Goal: Complete application form: Complete application form

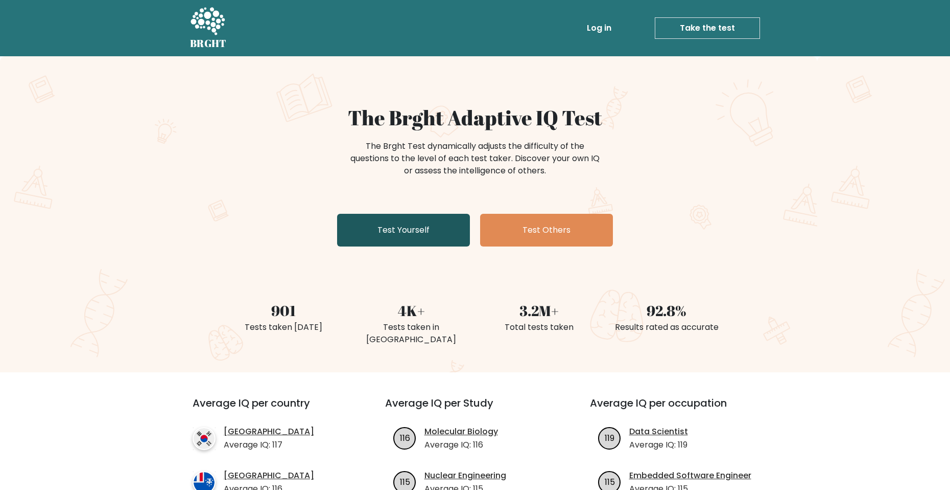
click at [427, 236] on link "Test Yourself" at bounding box center [403, 230] width 133 height 33
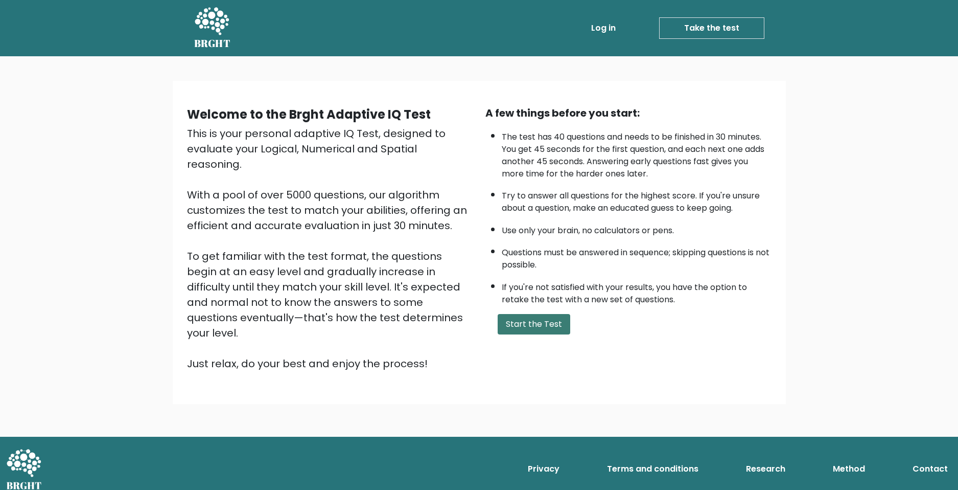
click at [548, 328] on button "Start the Test" at bounding box center [534, 324] width 73 height 20
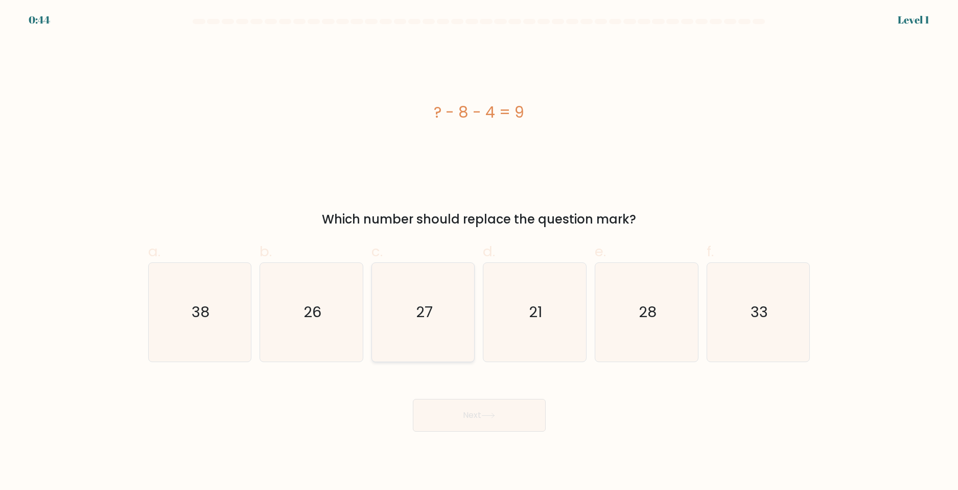
click at [391, 300] on icon "27" at bounding box center [423, 312] width 99 height 99
click at [479, 251] on input "c. 27" at bounding box center [479, 248] width 1 height 7
radio input "true"
click at [533, 308] on text "21" at bounding box center [535, 311] width 13 height 20
click at [480, 251] on input "d. 21" at bounding box center [479, 248] width 1 height 7
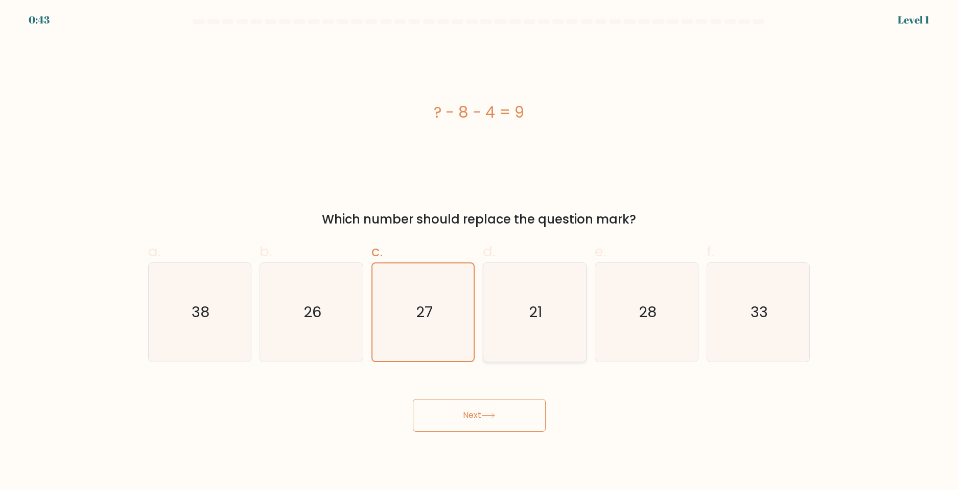
radio input "true"
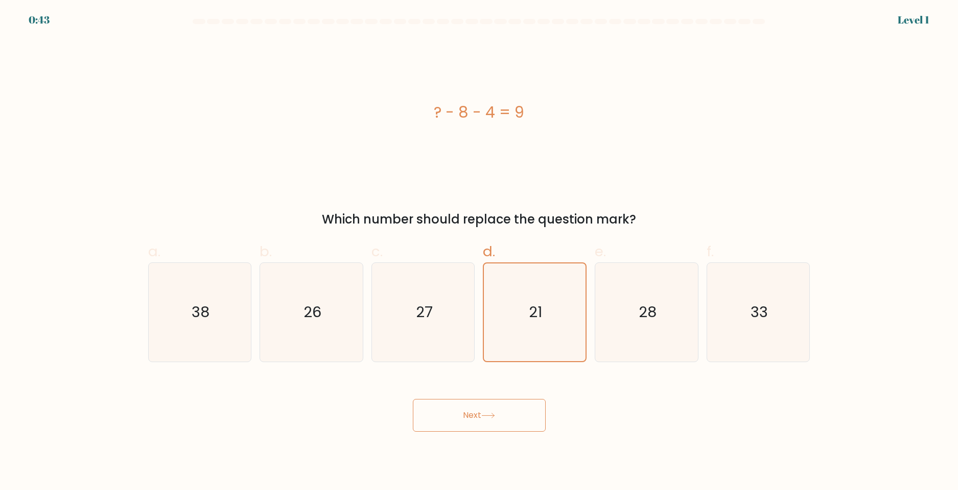
click at [506, 421] on button "Next" at bounding box center [479, 415] width 133 height 33
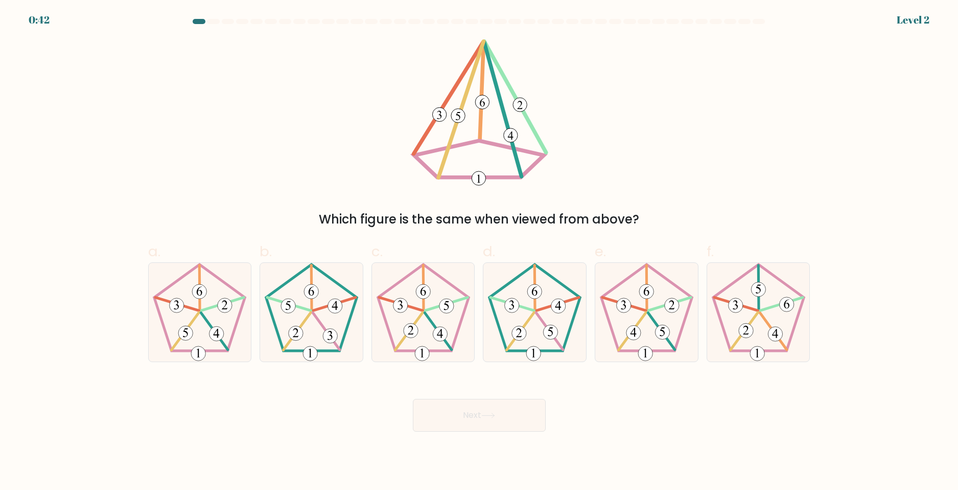
click at [533, 319] on icon at bounding box center [534, 312] width 99 height 99
click at [480, 251] on input "d." at bounding box center [479, 248] width 1 height 7
radio input "true"
drag, startPoint x: 509, startPoint y: 410, endPoint x: 517, endPoint y: 392, distance: 19.9
click at [512, 410] on button "Next" at bounding box center [479, 415] width 133 height 33
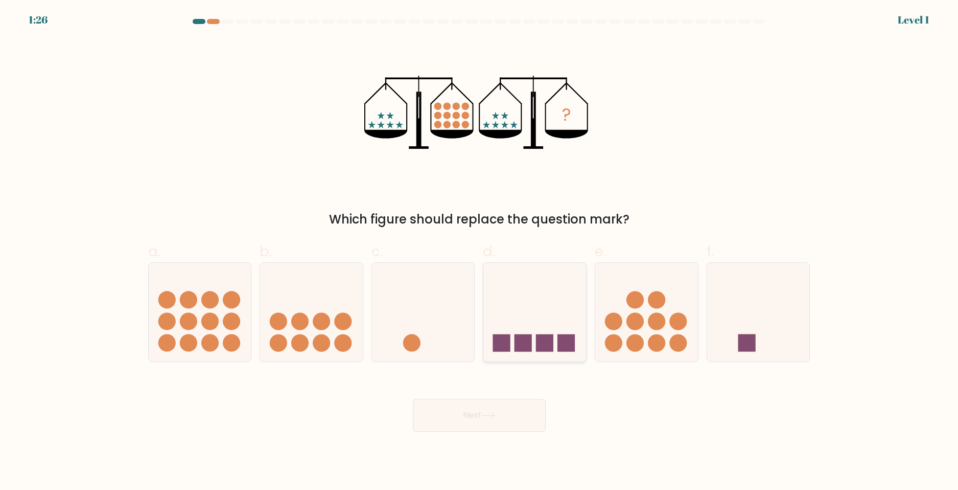
click at [547, 315] on icon at bounding box center [534, 311] width 103 height 85
click at [480, 251] on input "d." at bounding box center [479, 248] width 1 height 7
radio input "true"
click at [497, 410] on button "Next" at bounding box center [479, 415] width 133 height 33
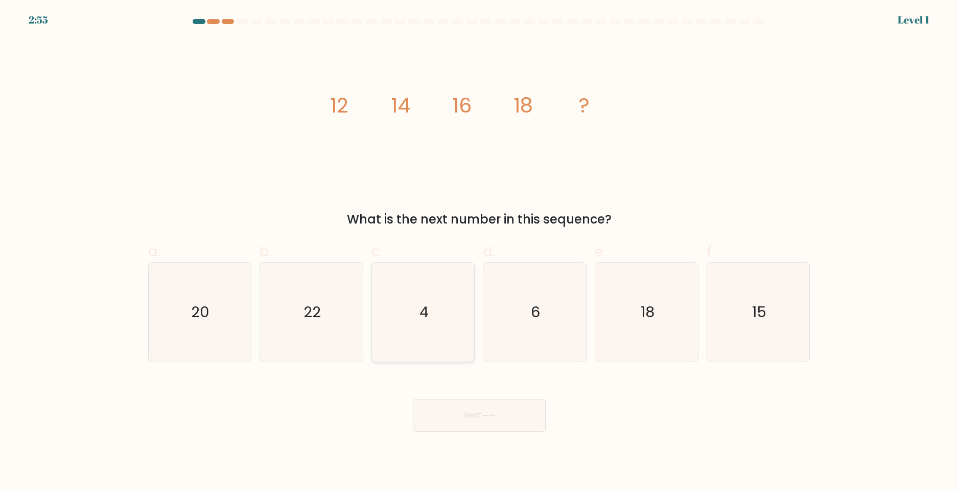
click at [426, 315] on text "4" at bounding box center [424, 311] width 9 height 20
click at [479, 251] on input "c. 4" at bounding box center [479, 248] width 1 height 7
radio input "true"
click at [483, 417] on button "Next" at bounding box center [479, 415] width 133 height 33
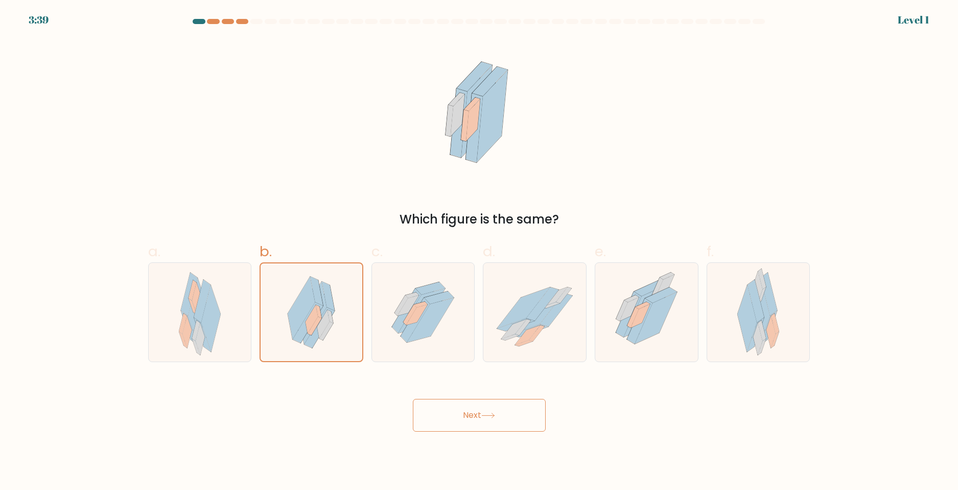
click at [480, 421] on button "Next" at bounding box center [479, 415] width 133 height 33
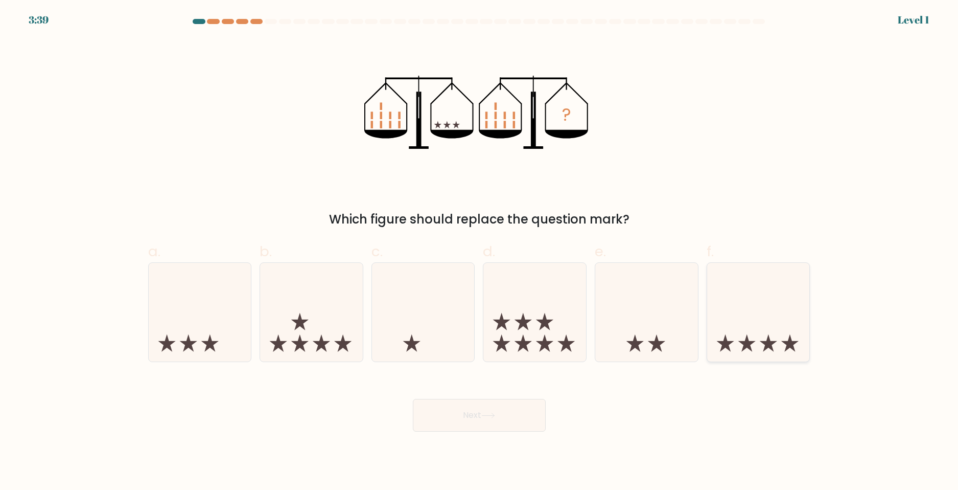
click at [731, 329] on icon at bounding box center [758, 311] width 103 height 85
click at [480, 251] on input "f." at bounding box center [479, 248] width 1 height 7
radio input "true"
click at [578, 431] on body "3:39 Level 1" at bounding box center [479, 245] width 958 height 490
click at [504, 411] on button "Next" at bounding box center [479, 415] width 133 height 33
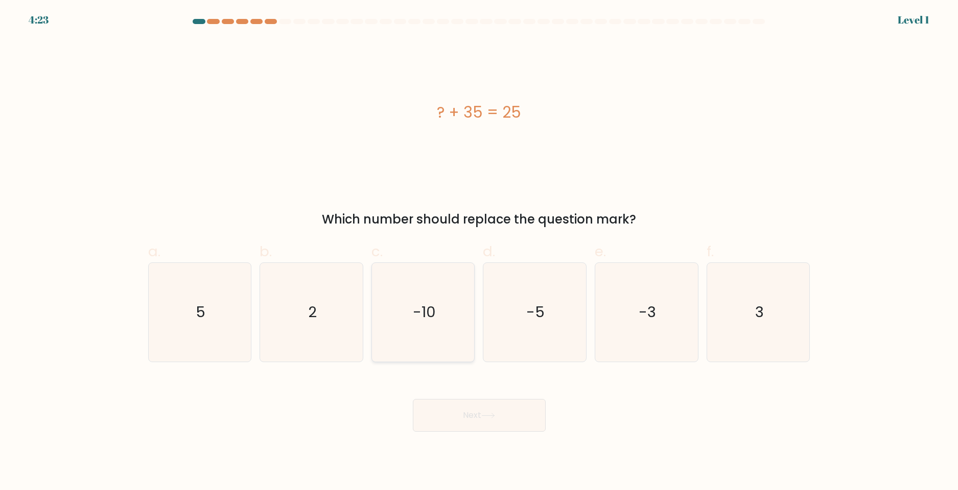
click at [403, 328] on icon "-10" at bounding box center [423, 312] width 99 height 99
click at [479, 251] on input "c. -10" at bounding box center [479, 248] width 1 height 7
radio input "true"
click at [469, 411] on button "Next" at bounding box center [479, 415] width 133 height 33
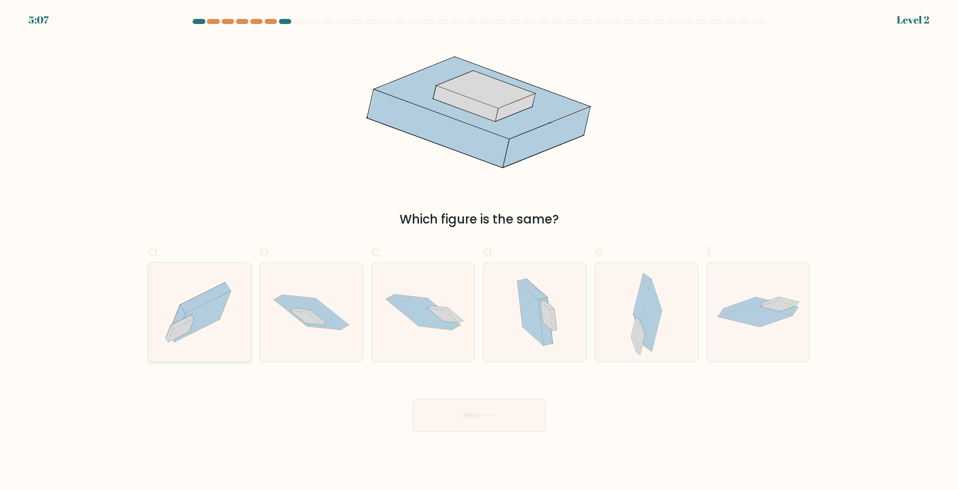
click at [231, 312] on icon at bounding box center [200, 312] width 103 height 90
click at [479, 251] on input "a." at bounding box center [479, 248] width 1 height 7
radio input "true"
click at [499, 424] on button "Next" at bounding box center [479, 415] width 133 height 33
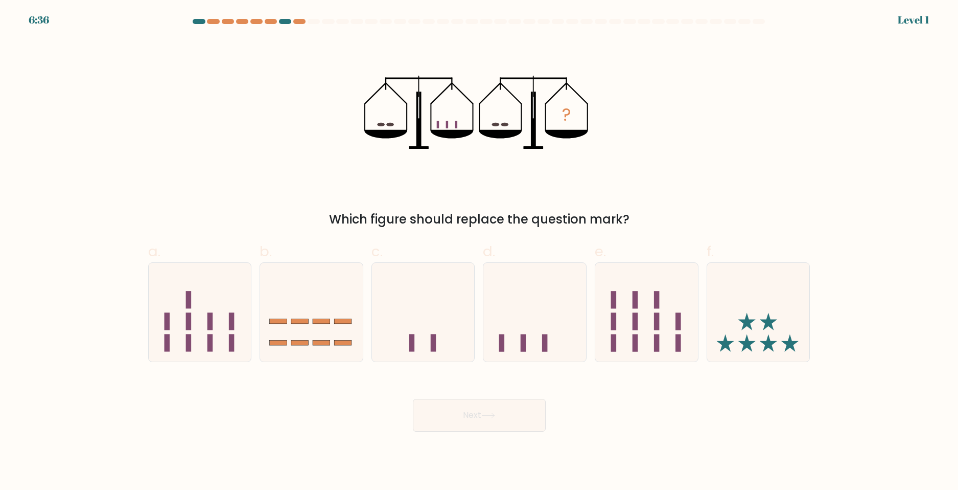
click at [582, 300] on icon at bounding box center [534, 311] width 103 height 85
click at [480, 251] on input "d." at bounding box center [479, 248] width 1 height 7
radio input "true"
click at [495, 415] on icon at bounding box center [488, 415] width 14 height 6
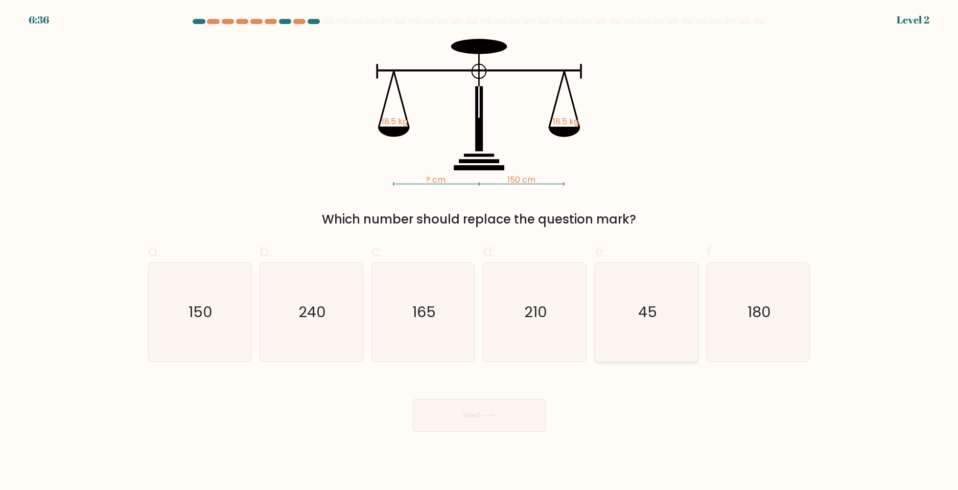
click at [625, 333] on icon "45" at bounding box center [646, 312] width 99 height 99
click at [480, 251] on input "e. 45" at bounding box center [479, 248] width 1 height 7
radio input "true"
click at [491, 415] on icon at bounding box center [488, 415] width 14 height 6
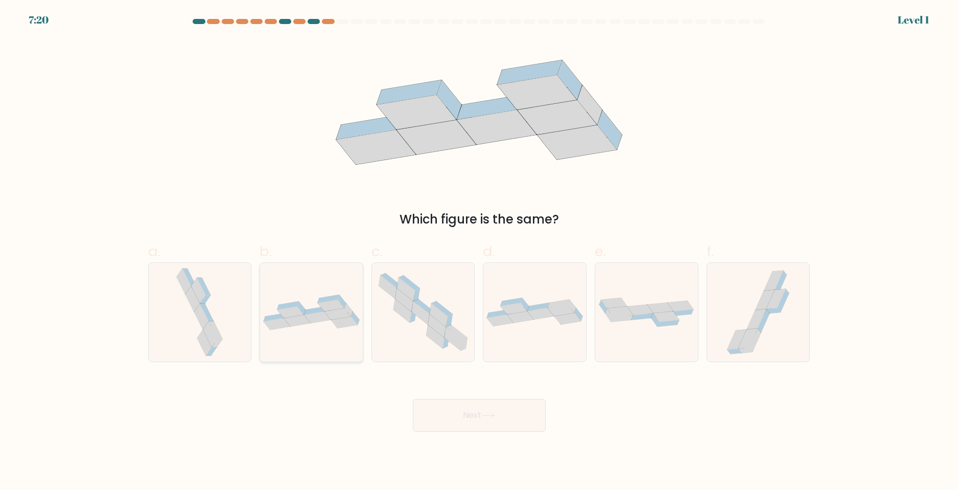
drag, startPoint x: 273, startPoint y: 311, endPoint x: 267, endPoint y: 311, distance: 6.6
click at [267, 311] on icon at bounding box center [311, 311] width 103 height 35
click at [479, 251] on input "b." at bounding box center [479, 248] width 1 height 7
radio input "true"
click at [476, 430] on button "Next" at bounding box center [479, 415] width 133 height 33
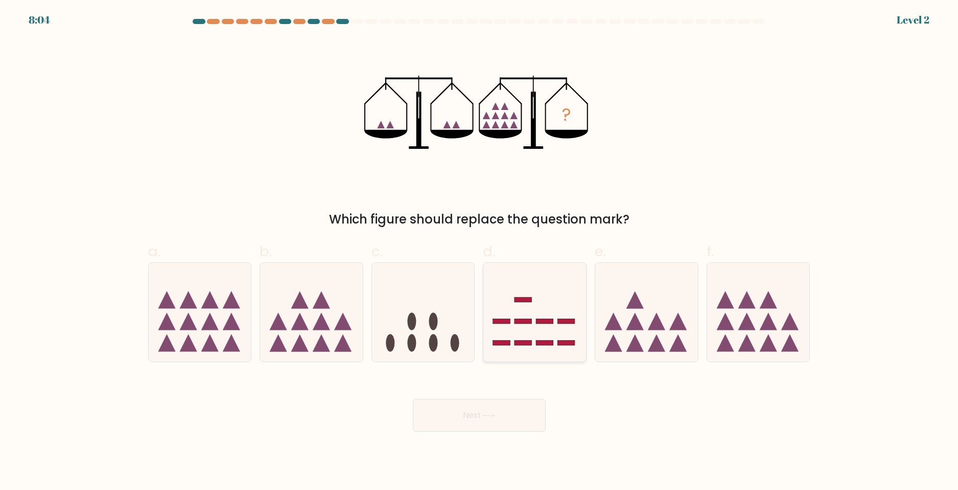
click at [545, 330] on icon at bounding box center [534, 311] width 103 height 85
click at [480, 251] on input "d." at bounding box center [479, 248] width 1 height 7
radio input "true"
click at [506, 407] on button "Next" at bounding box center [479, 415] width 133 height 33
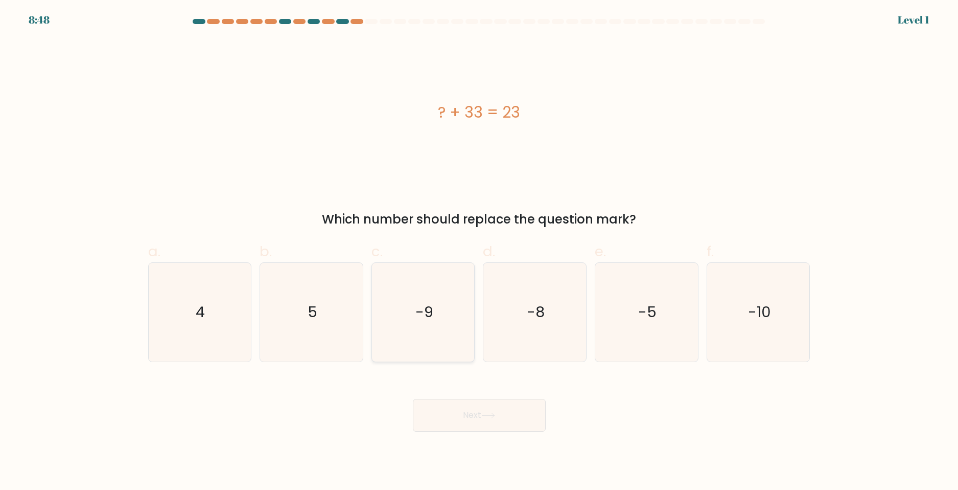
click at [459, 351] on icon "-9" at bounding box center [423, 312] width 99 height 99
click at [479, 251] on input "c. -9" at bounding box center [479, 248] width 1 height 7
radio input "true"
click at [495, 428] on button "Next" at bounding box center [479, 415] width 133 height 33
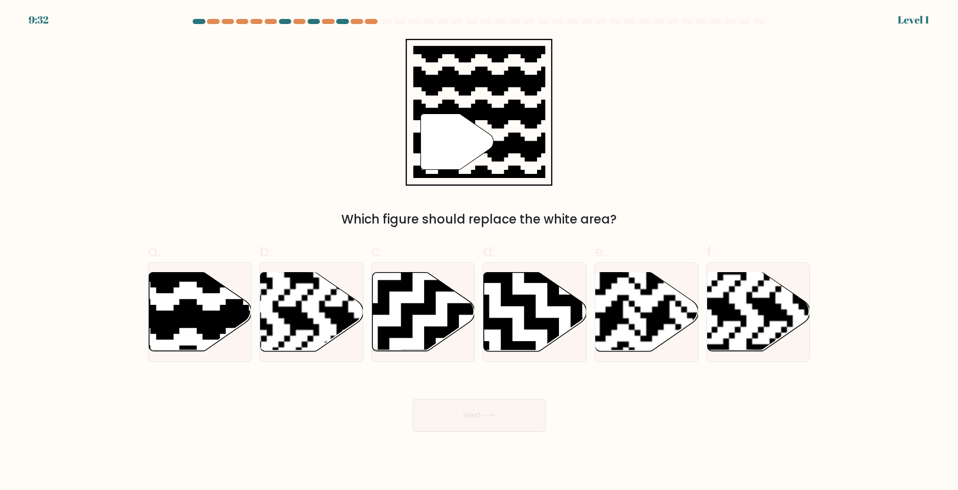
click at [534, 324] on icon at bounding box center [571, 352] width 186 height 186
click at [480, 251] on input "d." at bounding box center [479, 248] width 1 height 7
radio input "true"
click at [499, 411] on button "Next" at bounding box center [479, 415] width 133 height 33
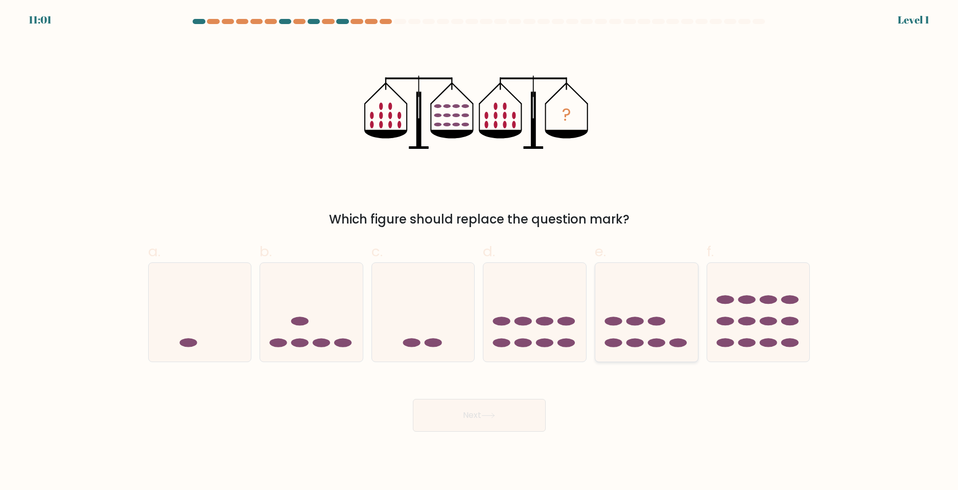
click at [640, 300] on icon at bounding box center [646, 311] width 103 height 85
click at [480, 251] on input "e." at bounding box center [479, 248] width 1 height 7
radio input "true"
click at [496, 369] on form at bounding box center [479, 225] width 958 height 412
click at [484, 418] on button "Next" at bounding box center [479, 415] width 133 height 33
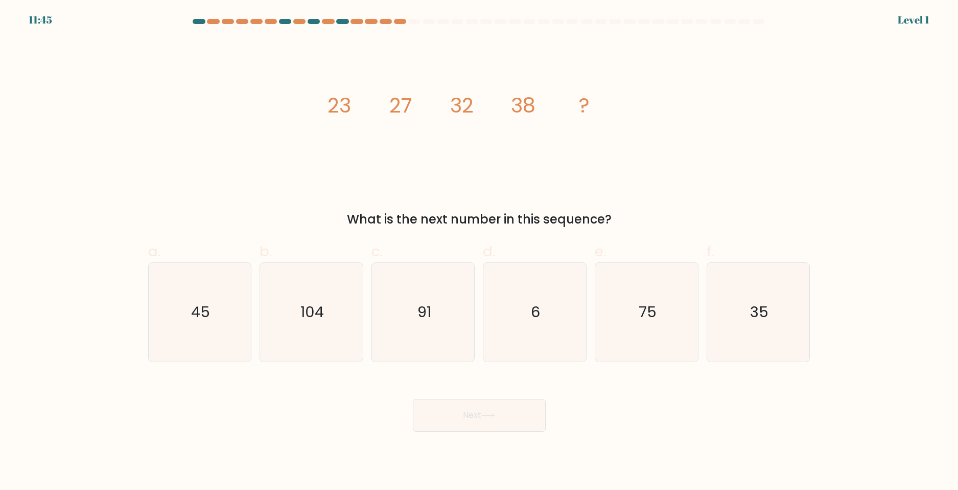
click at [315, 306] on text "104" at bounding box center [312, 311] width 24 height 20
click at [479, 251] on input "b. 104" at bounding box center [479, 248] width 1 height 7
radio input "true"
click at [475, 411] on button "Next" at bounding box center [479, 415] width 133 height 33
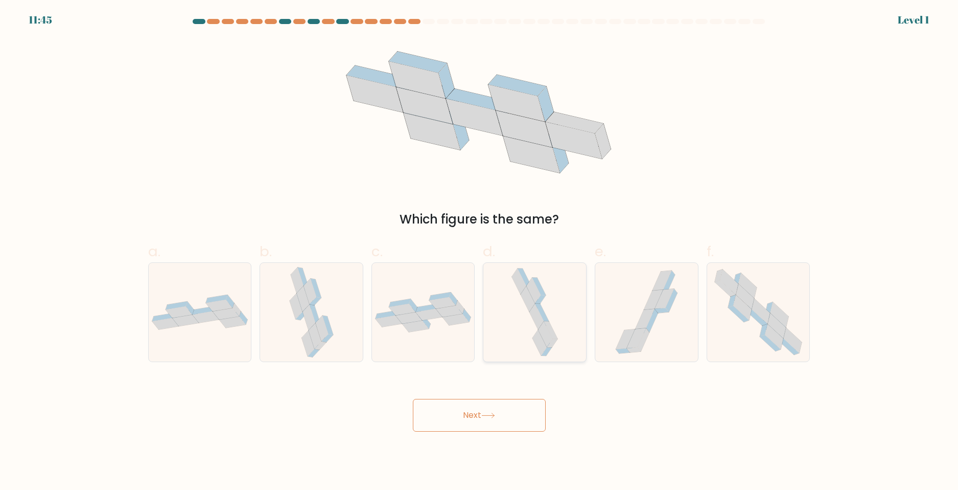
click at [522, 332] on icon at bounding box center [535, 312] width 52 height 99
click at [480, 251] on input "d." at bounding box center [479, 248] width 1 height 7
radio input "true"
click at [505, 425] on button "Next" at bounding box center [479, 415] width 133 height 33
click at [785, 330] on icon at bounding box center [777, 325] width 18 height 25
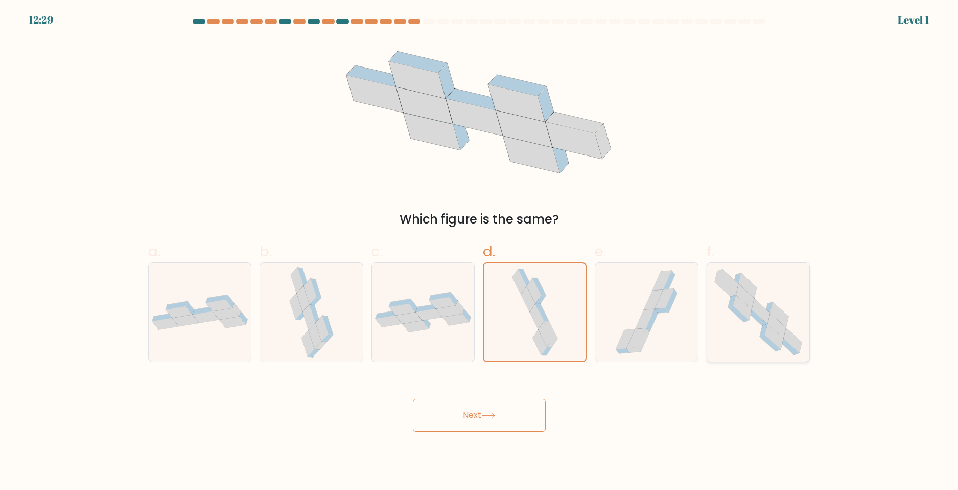
click at [480, 251] on input "f." at bounding box center [479, 248] width 1 height 7
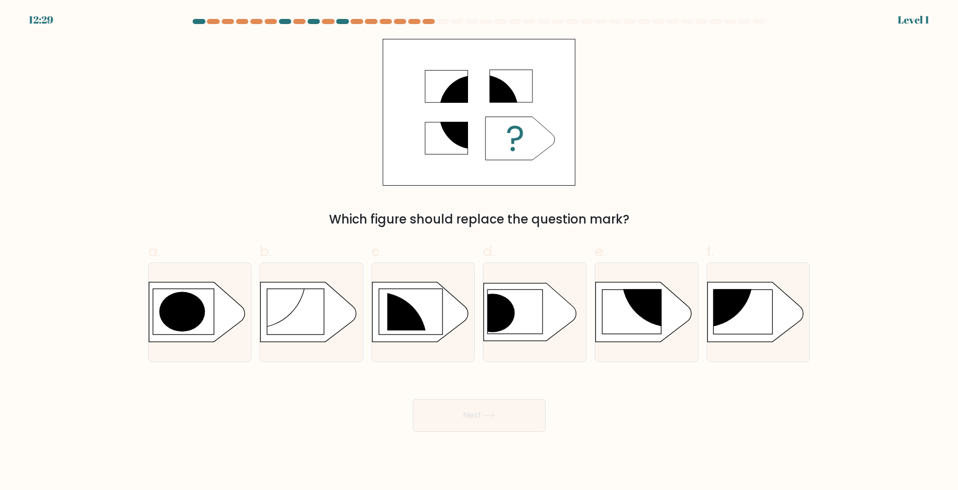
click at [551, 421] on div "Next" at bounding box center [479, 402] width 675 height 57
click at [523, 342] on div at bounding box center [535, 312] width 104 height 100
click at [480, 251] on input "d." at bounding box center [479, 248] width 1 height 7
radio input "true"
click at [498, 414] on button "Next" at bounding box center [479, 415] width 133 height 33
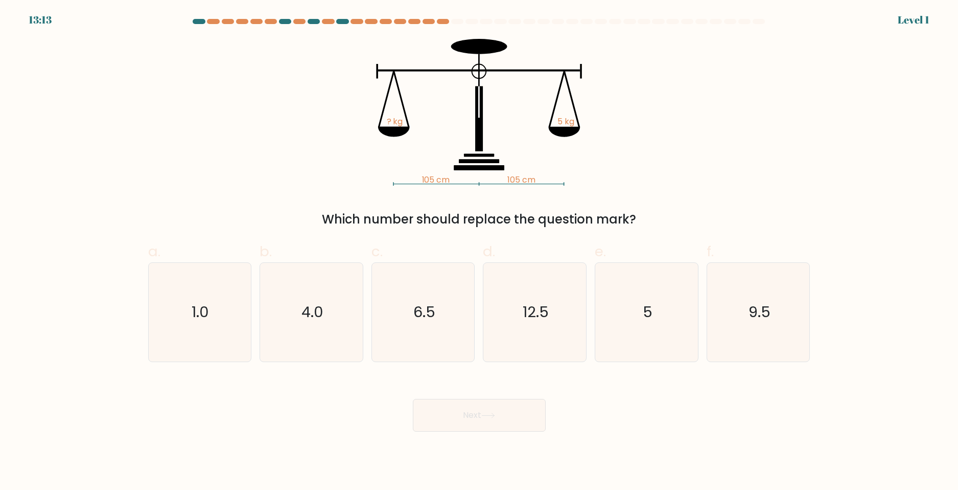
click at [438, 334] on icon "6.5" at bounding box center [423, 312] width 99 height 99
click at [479, 251] on input "c. 6.5" at bounding box center [479, 248] width 1 height 7
radio input "true"
click at [483, 427] on button "Next" at bounding box center [479, 415] width 133 height 33
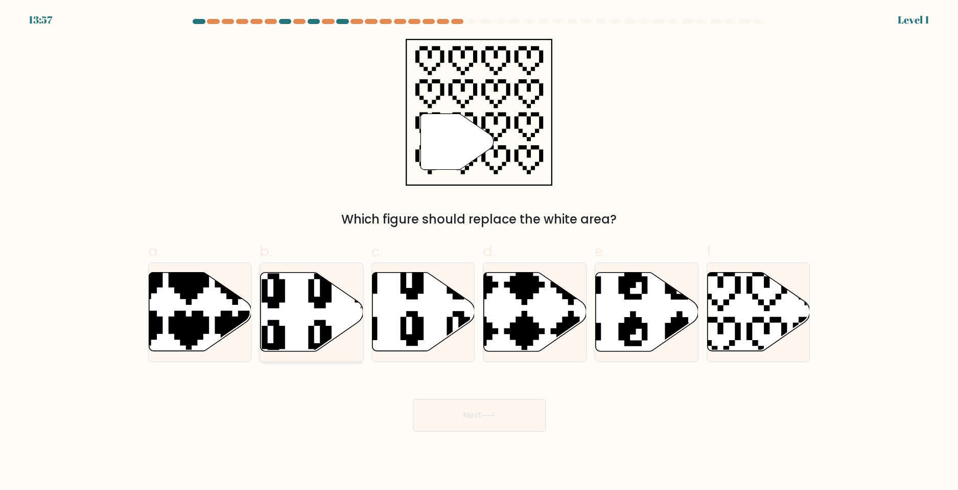
click at [293, 323] on icon at bounding box center [312, 311] width 103 height 79
click at [479, 251] on input "b." at bounding box center [479, 248] width 1 height 7
radio input "true"
click at [491, 423] on button "Next" at bounding box center [479, 415] width 133 height 33
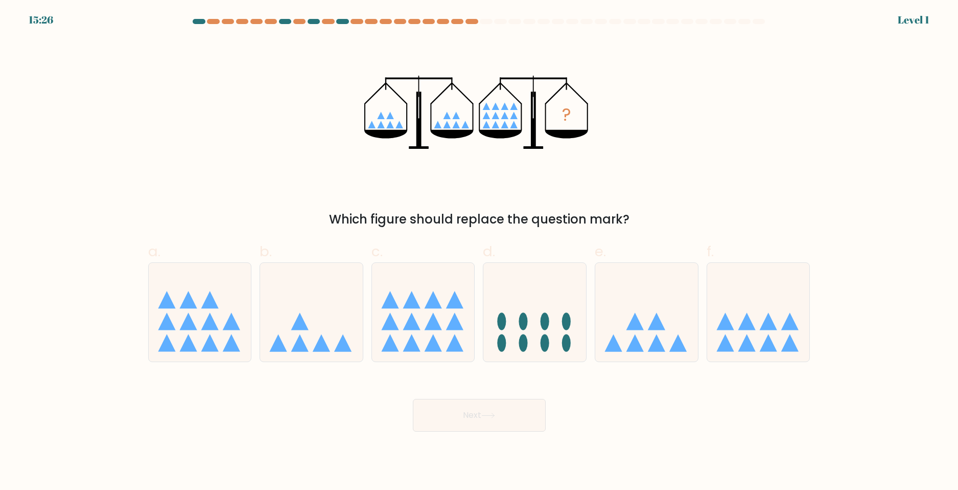
click at [237, 334] on icon at bounding box center [200, 311] width 103 height 85
click at [479, 251] on input "a." at bounding box center [479, 248] width 1 height 7
radio input "true"
click at [455, 417] on button "Next" at bounding box center [479, 415] width 133 height 33
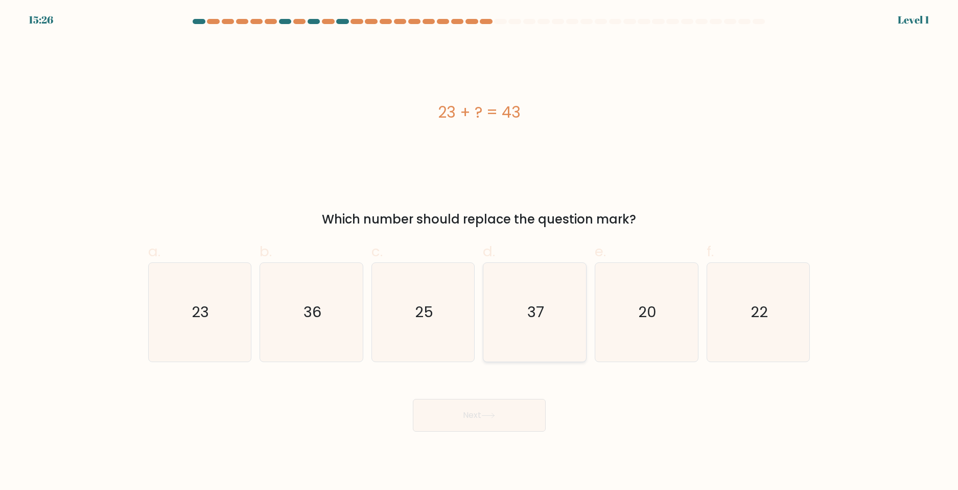
click at [541, 341] on icon "37" at bounding box center [534, 312] width 99 height 99
click at [480, 251] on input "d. 37" at bounding box center [479, 248] width 1 height 7
radio input "true"
click at [516, 427] on button "Next" at bounding box center [479, 415] width 133 height 33
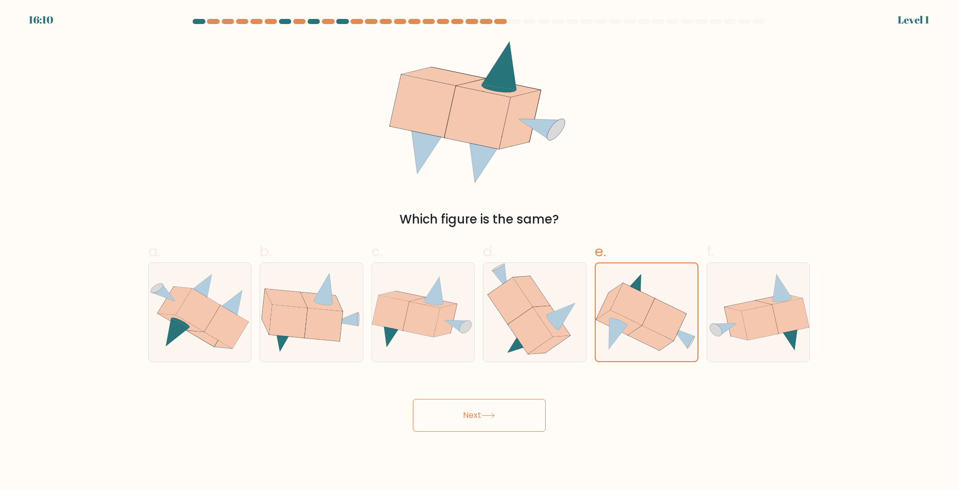
drag, startPoint x: 550, startPoint y: 413, endPoint x: 510, endPoint y: 398, distance: 42.9
click at [544, 417] on div "Next" at bounding box center [479, 402] width 675 height 57
click at [491, 416] on icon at bounding box center [488, 415] width 14 height 6
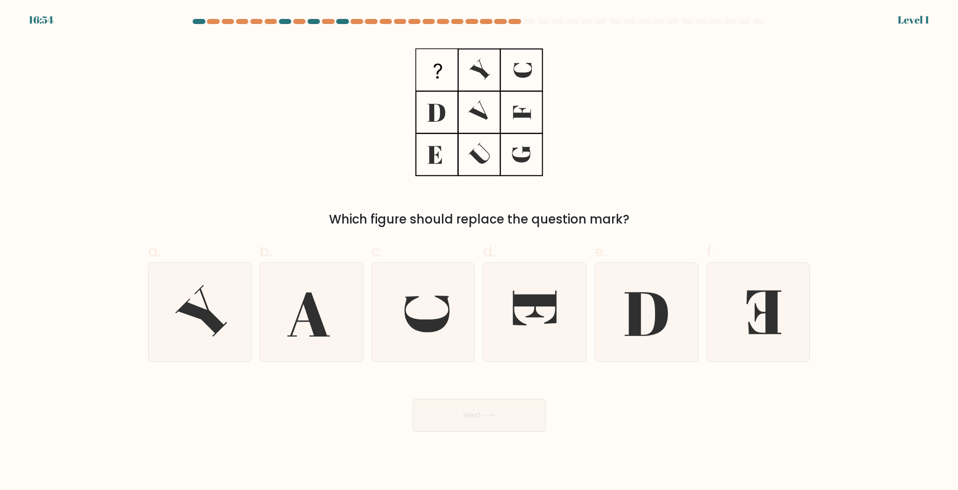
click at [417, 334] on icon at bounding box center [423, 312] width 99 height 99
click at [479, 251] on input "c." at bounding box center [479, 248] width 1 height 7
radio input "true"
click at [472, 429] on button "Next" at bounding box center [479, 415] width 133 height 33
click at [764, 324] on icon at bounding box center [758, 312] width 99 height 99
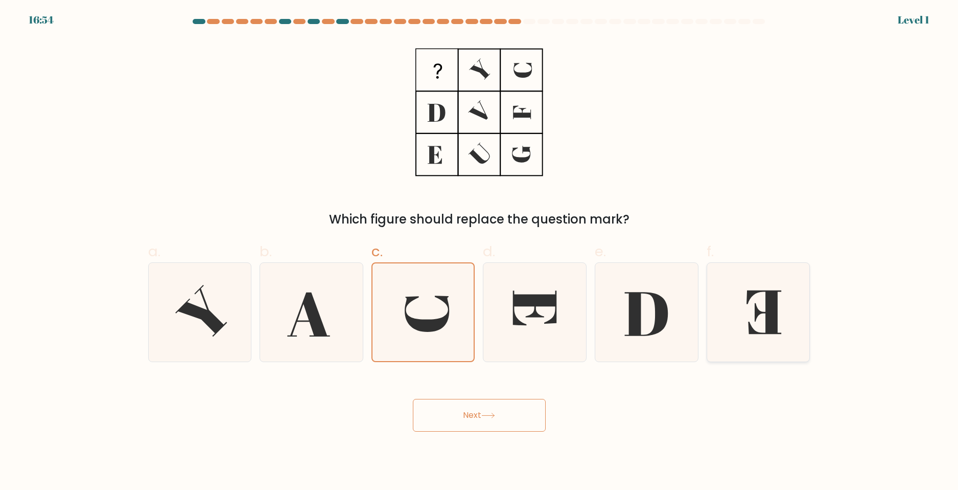
click at [480, 251] on input "f." at bounding box center [479, 248] width 1 height 7
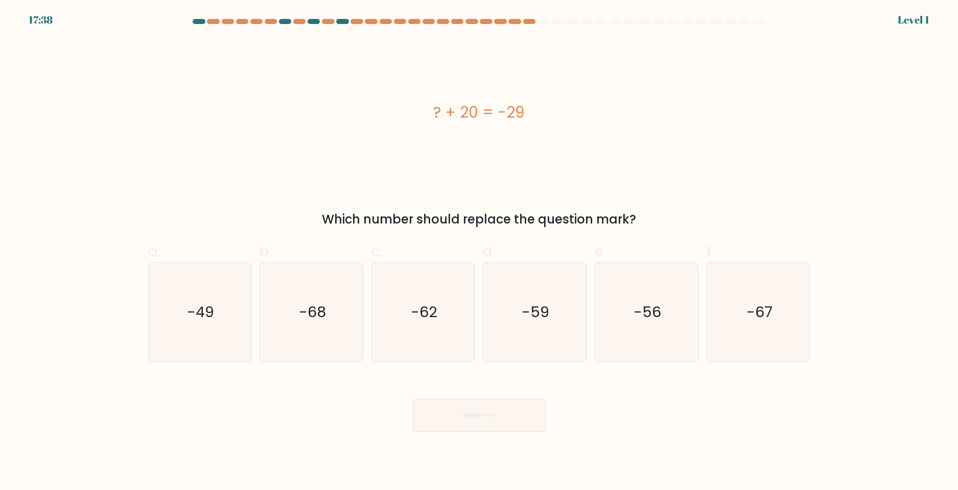
drag, startPoint x: 515, startPoint y: 406, endPoint x: 503, endPoint y: 401, distance: 13.3
click at [510, 407] on button "Next" at bounding box center [479, 415] width 133 height 33
click at [451, 310] on icon "-62" at bounding box center [423, 312] width 99 height 99
click at [479, 251] on input "c. -62" at bounding box center [479, 248] width 1 height 7
radio input "true"
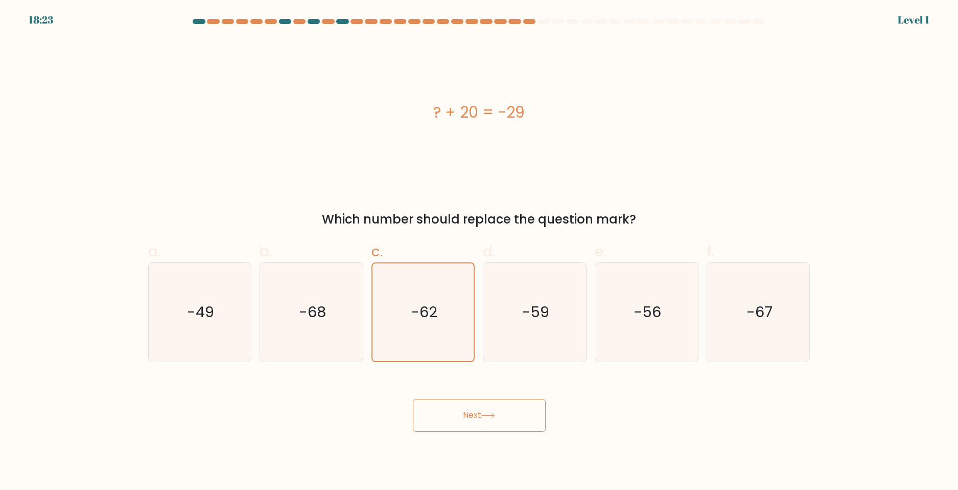
click at [497, 407] on button "Next" at bounding box center [479, 415] width 133 height 33
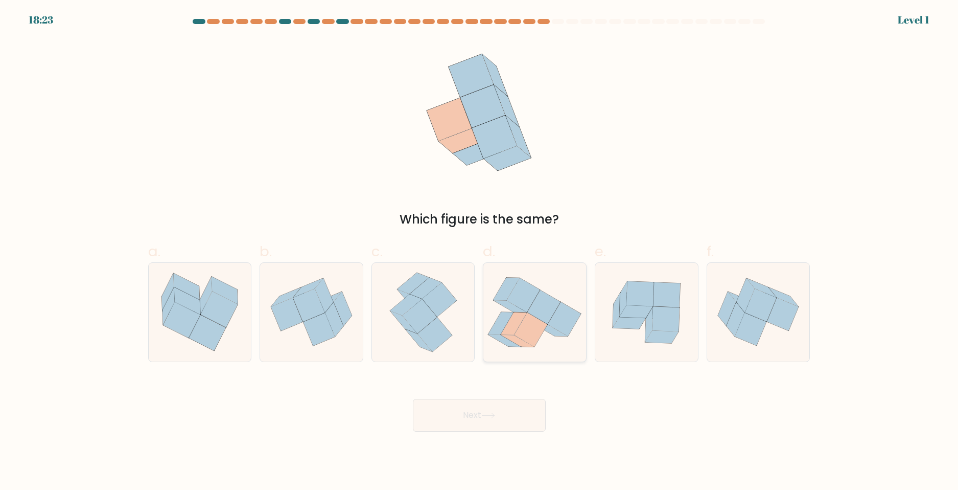
click at [498, 298] on icon at bounding box center [507, 288] width 27 height 22
click at [480, 251] on input "d." at bounding box center [479, 248] width 1 height 7
radio input "true"
click at [490, 395] on div "Next" at bounding box center [479, 402] width 675 height 57
click at [493, 409] on button "Next" at bounding box center [479, 415] width 133 height 33
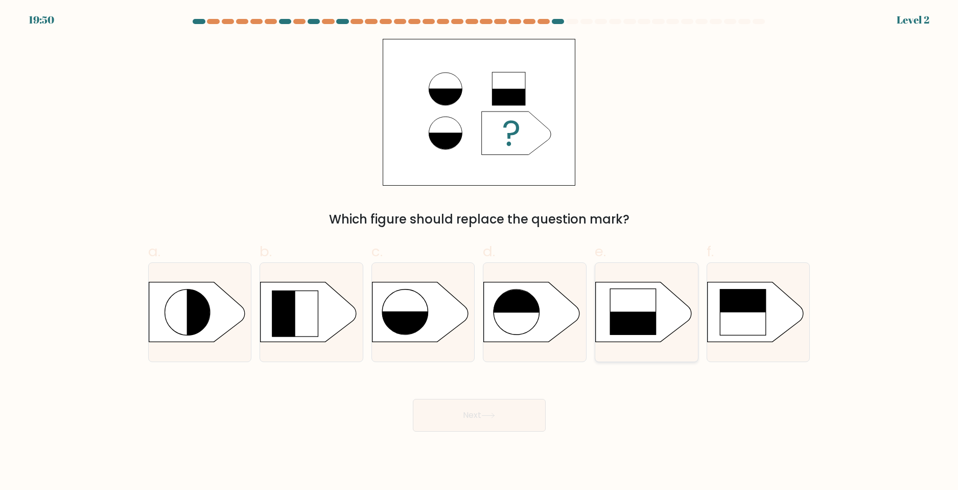
click at [694, 319] on rect at bounding box center [591, 282] width 267 height 203
click at [480, 251] on input "e." at bounding box center [479, 248] width 1 height 7
radio input "true"
click at [517, 410] on button "Next" at bounding box center [479, 415] width 133 height 33
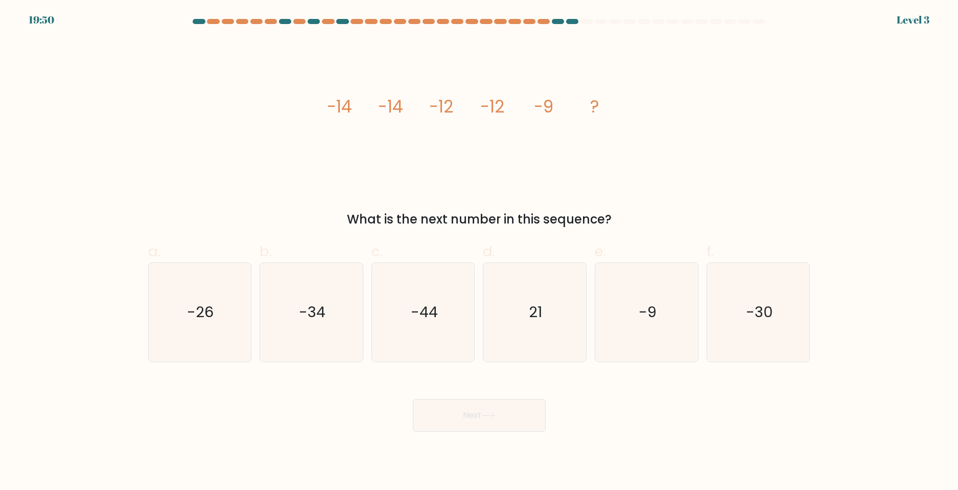
click at [640, 320] on text "-9" at bounding box center [648, 311] width 18 height 20
click at [480, 251] on input "e. -9" at bounding box center [479, 248] width 1 height 7
radio input "true"
click at [501, 409] on button "Next" at bounding box center [479, 415] width 133 height 33
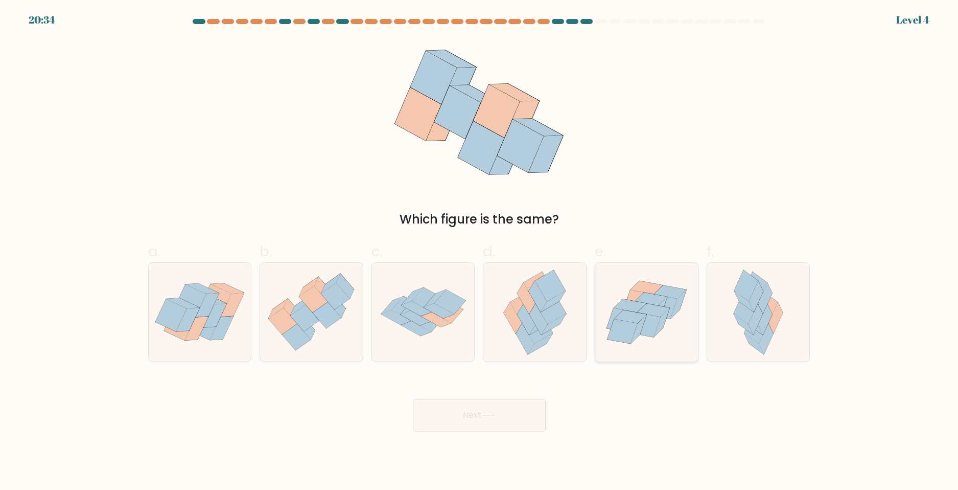
click at [616, 316] on icon at bounding box center [622, 320] width 30 height 25
click at [480, 251] on input "e." at bounding box center [479, 248] width 1 height 7
radio input "true"
click at [518, 420] on button "Next" at bounding box center [479, 415] width 133 height 33
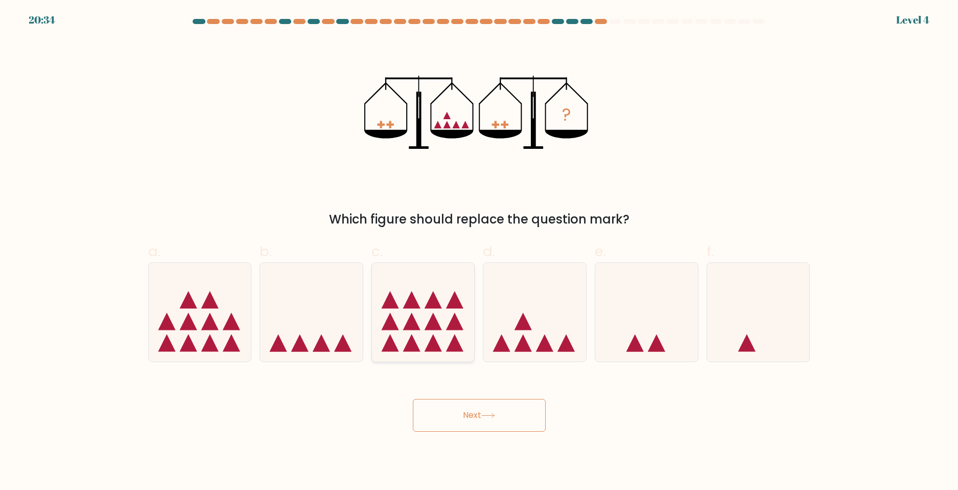
click at [372, 320] on icon at bounding box center [423, 311] width 103 height 85
click at [479, 251] on input "c." at bounding box center [479, 248] width 1 height 7
radio input "true"
click at [451, 405] on button "Next" at bounding box center [479, 415] width 133 height 33
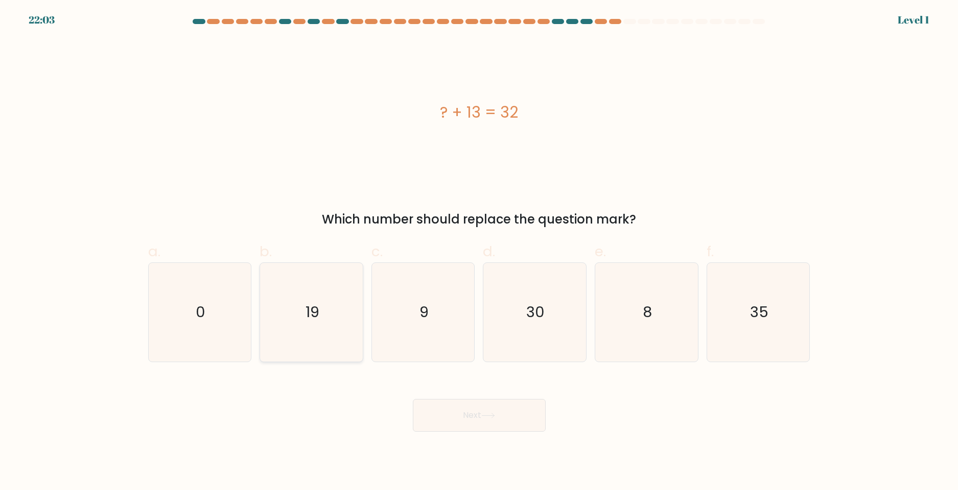
click at [320, 325] on icon "19" at bounding box center [311, 312] width 99 height 99
click at [479, 251] on input "b. 19" at bounding box center [479, 248] width 1 height 7
radio input "true"
click at [460, 411] on button "Next" at bounding box center [479, 415] width 133 height 33
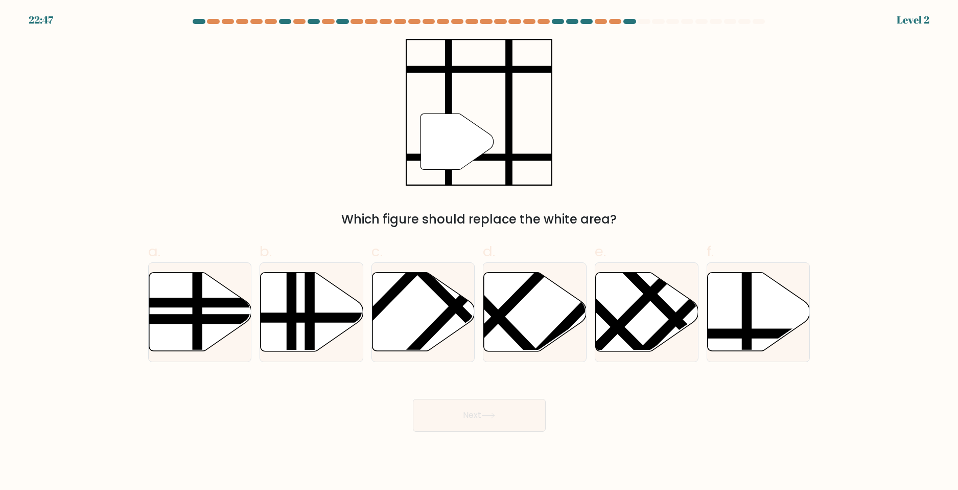
click at [547, 331] on icon at bounding box center [535, 311] width 103 height 79
click at [480, 251] on input "d." at bounding box center [479, 248] width 1 height 7
radio input "true"
click at [507, 426] on button "Next" at bounding box center [479, 415] width 133 height 33
click at [408, 330] on icon at bounding box center [424, 311] width 103 height 79
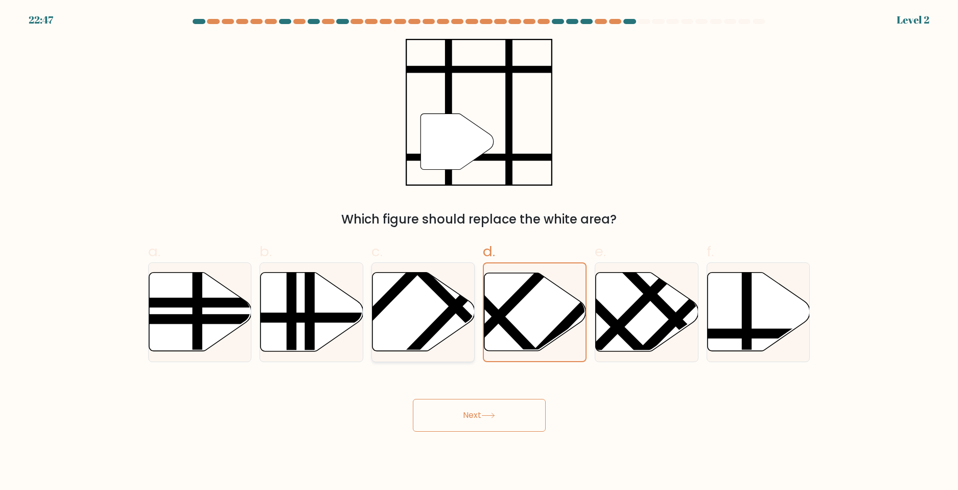
click at [479, 251] on input "c." at bounding box center [479, 248] width 1 height 7
radio input "true"
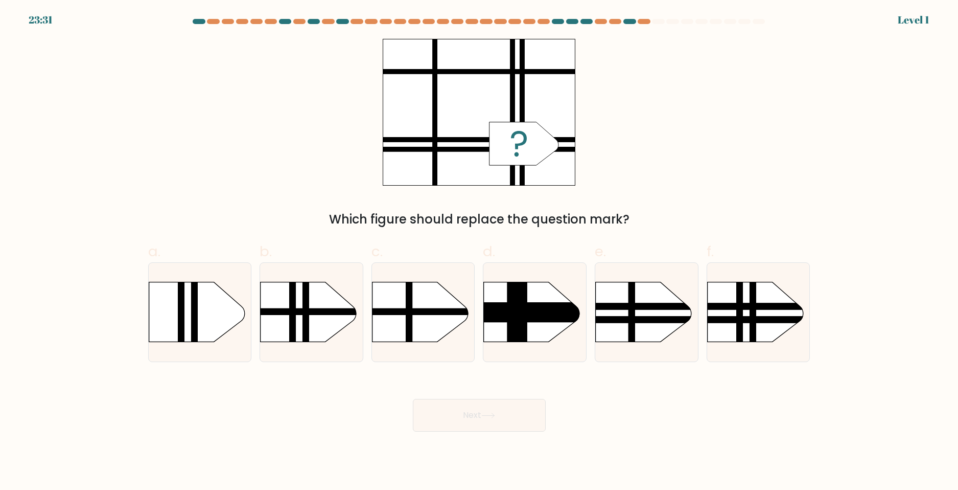
click at [475, 426] on button "Next" at bounding box center [479, 415] width 133 height 33
click at [369, 333] on div "c." at bounding box center [423, 301] width 112 height 121
click at [462, 349] on div at bounding box center [423, 312] width 104 height 100
click at [479, 251] on input "c." at bounding box center [479, 248] width 1 height 7
radio input "true"
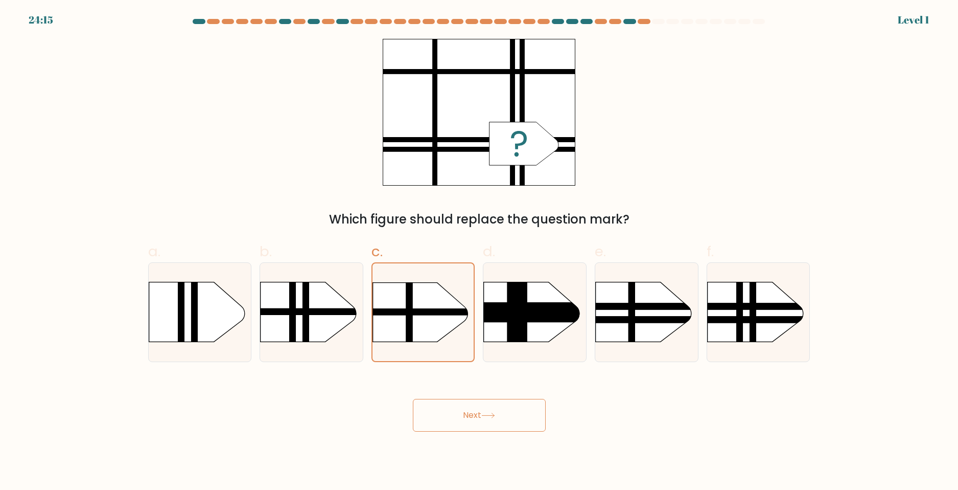
click at [492, 430] on button "Next" at bounding box center [479, 415] width 133 height 33
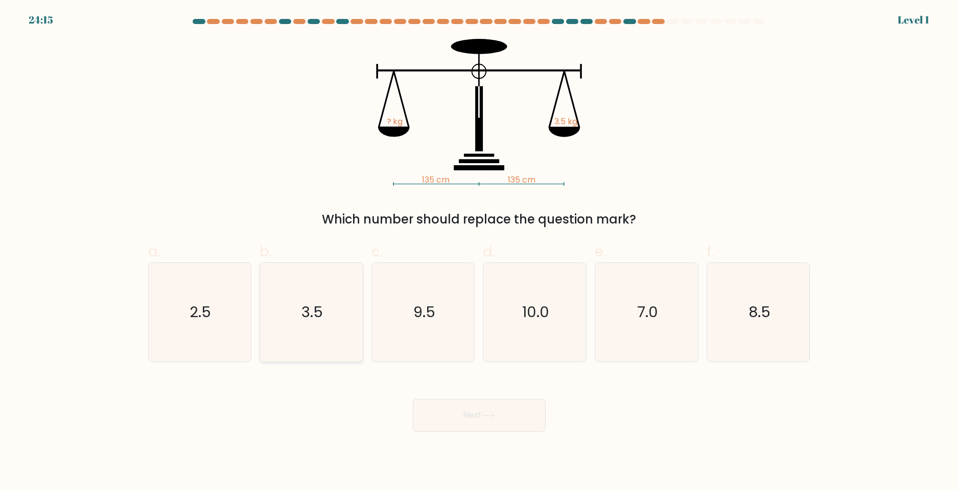
click at [328, 341] on icon "3.5" at bounding box center [311, 312] width 99 height 99
click at [479, 251] on input "b. 3.5" at bounding box center [479, 248] width 1 height 7
radio input "true"
click at [451, 407] on button "Next" at bounding box center [479, 415] width 133 height 33
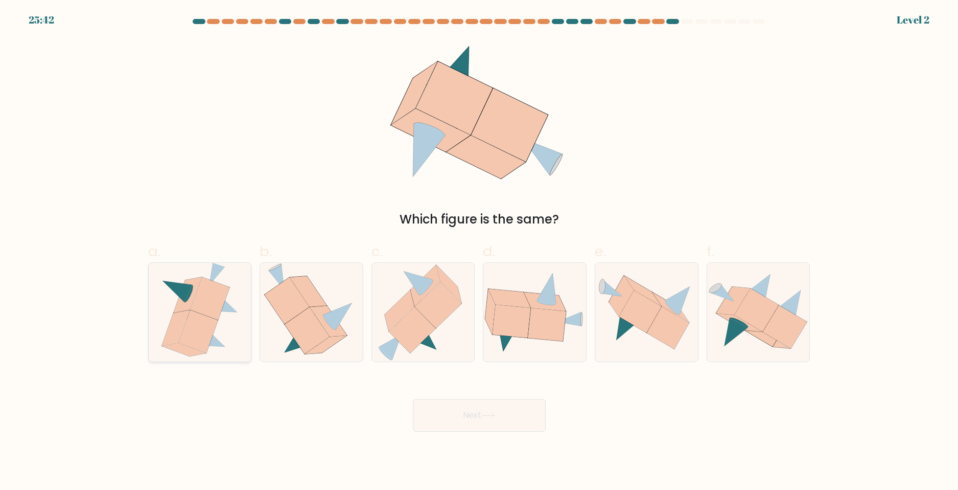
click at [210, 330] on icon at bounding box center [198, 331] width 39 height 43
click at [479, 251] on input "a." at bounding box center [479, 248] width 1 height 7
radio input "true"
click at [488, 414] on icon at bounding box center [488, 415] width 14 height 6
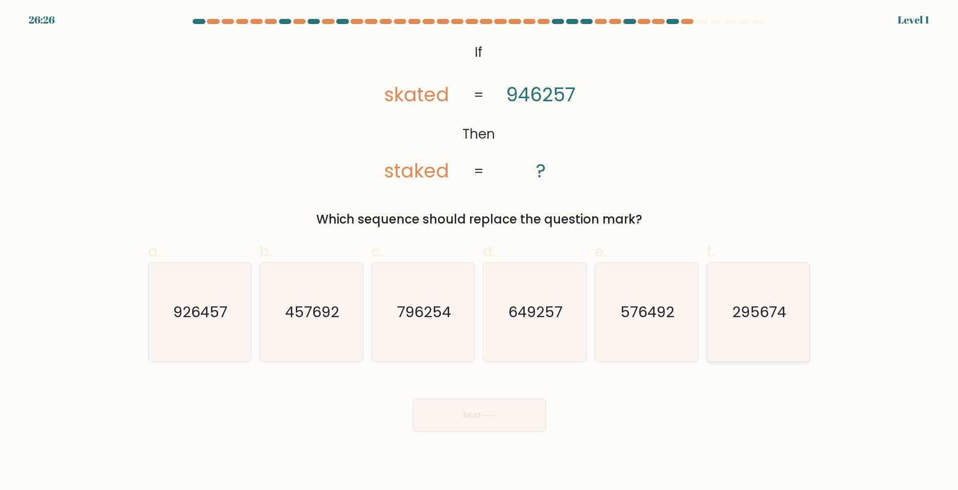
click at [710, 309] on icon "295674" at bounding box center [758, 312] width 99 height 99
click at [480, 251] on input "f. 295674" at bounding box center [479, 248] width 1 height 7
radio input "true"
click at [501, 420] on button "Next" at bounding box center [479, 415] width 133 height 33
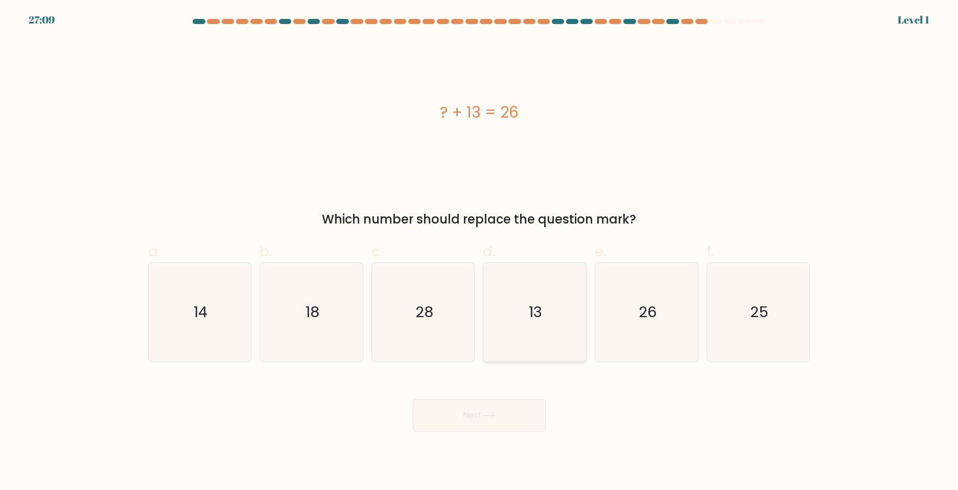
click at [541, 318] on text "13" at bounding box center [535, 311] width 13 height 20
click at [480, 251] on input "d. 13" at bounding box center [479, 248] width 1 height 7
radio input "true"
click at [499, 422] on button "Next" at bounding box center [479, 415] width 133 height 33
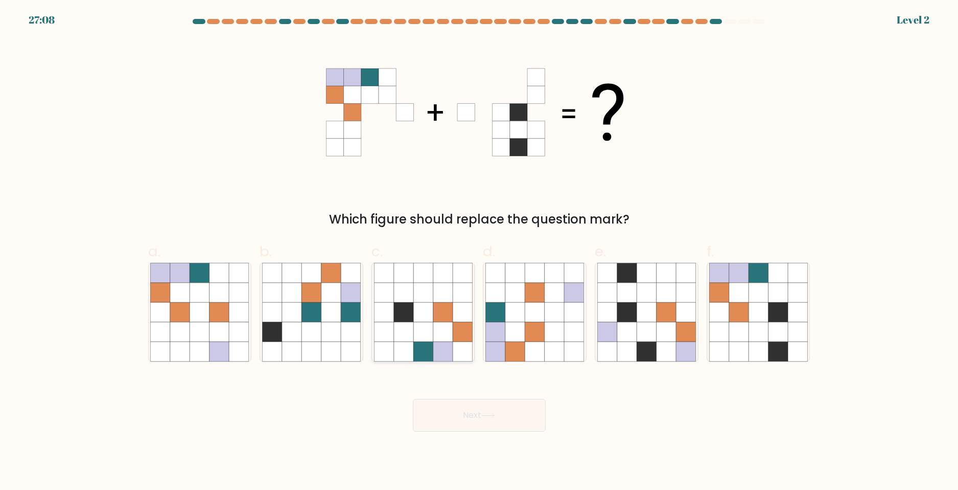
click at [418, 327] on icon at bounding box center [422, 330] width 19 height 19
click at [479, 251] on input "c." at bounding box center [479, 248] width 1 height 7
radio input "true"
click at [475, 430] on button "Next" at bounding box center [479, 415] width 133 height 33
click at [313, 334] on icon at bounding box center [310, 330] width 19 height 19
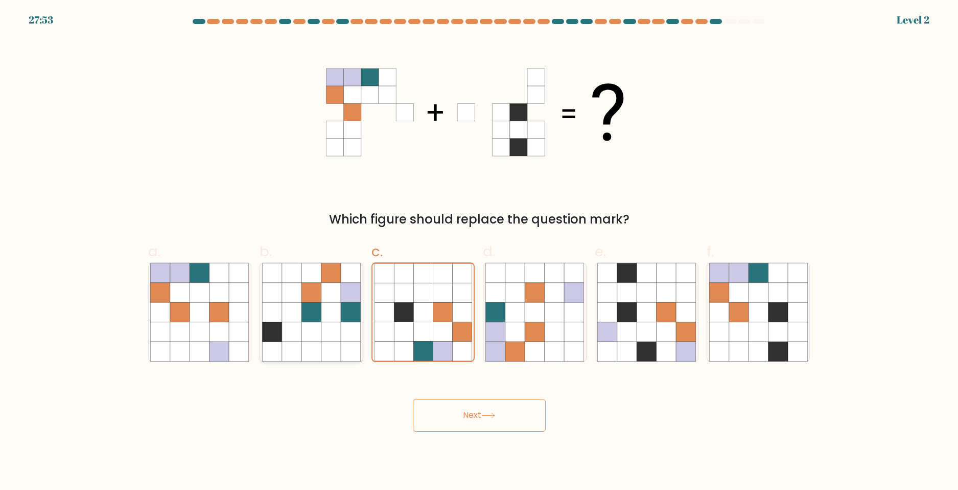
click at [479, 251] on input "b." at bounding box center [479, 248] width 1 height 7
radio input "true"
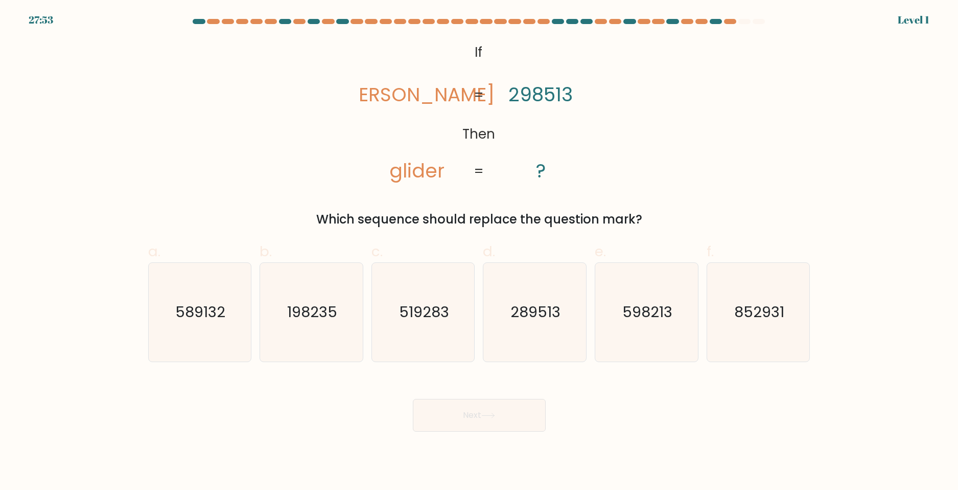
click at [469, 417] on button "Next" at bounding box center [479, 415] width 133 height 33
click at [433, 327] on icon "519283" at bounding box center [423, 312] width 99 height 99
click at [479, 251] on input "c. 519283" at bounding box center [479, 248] width 1 height 7
radio input "true"
click at [454, 392] on div "Next" at bounding box center [479, 402] width 675 height 57
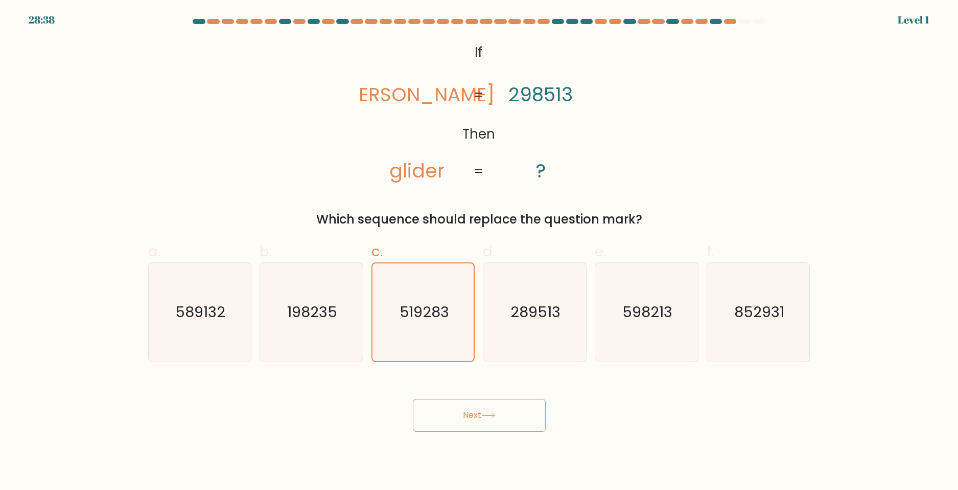
click at [472, 407] on button "Next" at bounding box center [479, 415] width 133 height 33
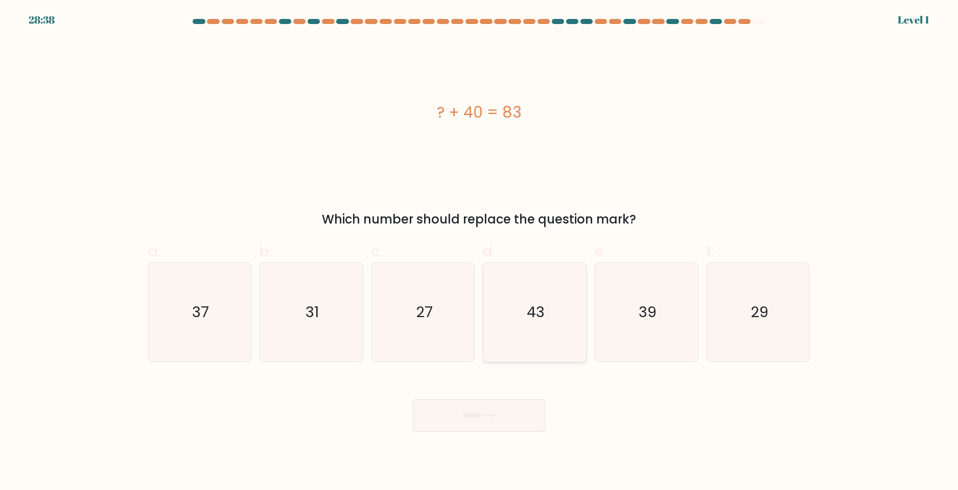
click at [524, 336] on icon "43" at bounding box center [534, 312] width 99 height 99
click at [480, 251] on input "d. 43" at bounding box center [479, 248] width 1 height 7
radio input "true"
click at [516, 422] on button "Next" at bounding box center [479, 415] width 133 height 33
